Goal: Task Accomplishment & Management: Manage account settings

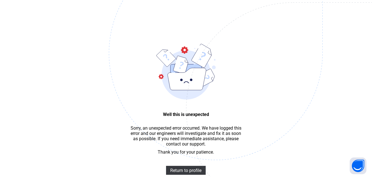
scroll to position [17, 0]
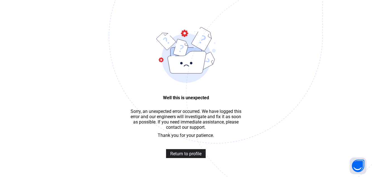
click at [198, 156] on span "Return to profile" at bounding box center [185, 153] width 31 height 5
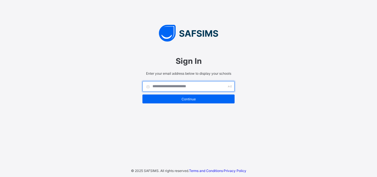
click at [161, 89] on input "text" at bounding box center [188, 86] width 92 height 11
type input "*"
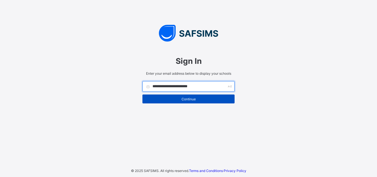
type input "**********"
click at [160, 98] on span "Continue" at bounding box center [188, 99] width 84 height 4
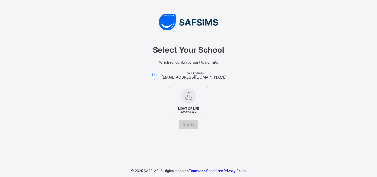
click at [188, 125] on span "Sign In" at bounding box center [188, 124] width 11 height 4
click at [192, 100] on img at bounding box center [188, 95] width 15 height 15
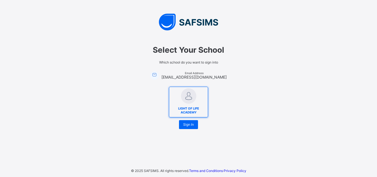
click at [192, 100] on img at bounding box center [188, 95] width 15 height 15
click at [196, 127] on div "Sign In" at bounding box center [188, 124] width 19 height 9
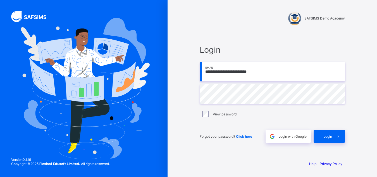
click at [210, 115] on div "View password" at bounding box center [272, 114] width 142 height 7
click at [320, 139] on div "Login" at bounding box center [328, 136] width 31 height 13
click at [319, 136] on div "Login" at bounding box center [328, 136] width 31 height 13
click at [248, 135] on span "Click here" at bounding box center [244, 136] width 16 height 4
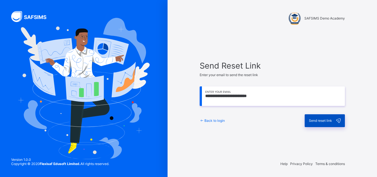
type input "**********"
click at [326, 126] on div "Send reset link" at bounding box center [324, 120] width 40 height 13
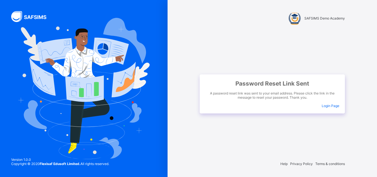
click at [331, 107] on span "Login Page" at bounding box center [330, 106] width 18 height 4
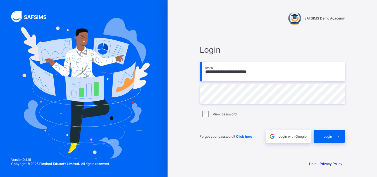
click at [209, 112] on div "View password" at bounding box center [272, 114] width 142 height 7
click at [322, 136] on div "Login" at bounding box center [328, 136] width 31 height 13
